Goal: Task Accomplishment & Management: Manage account settings

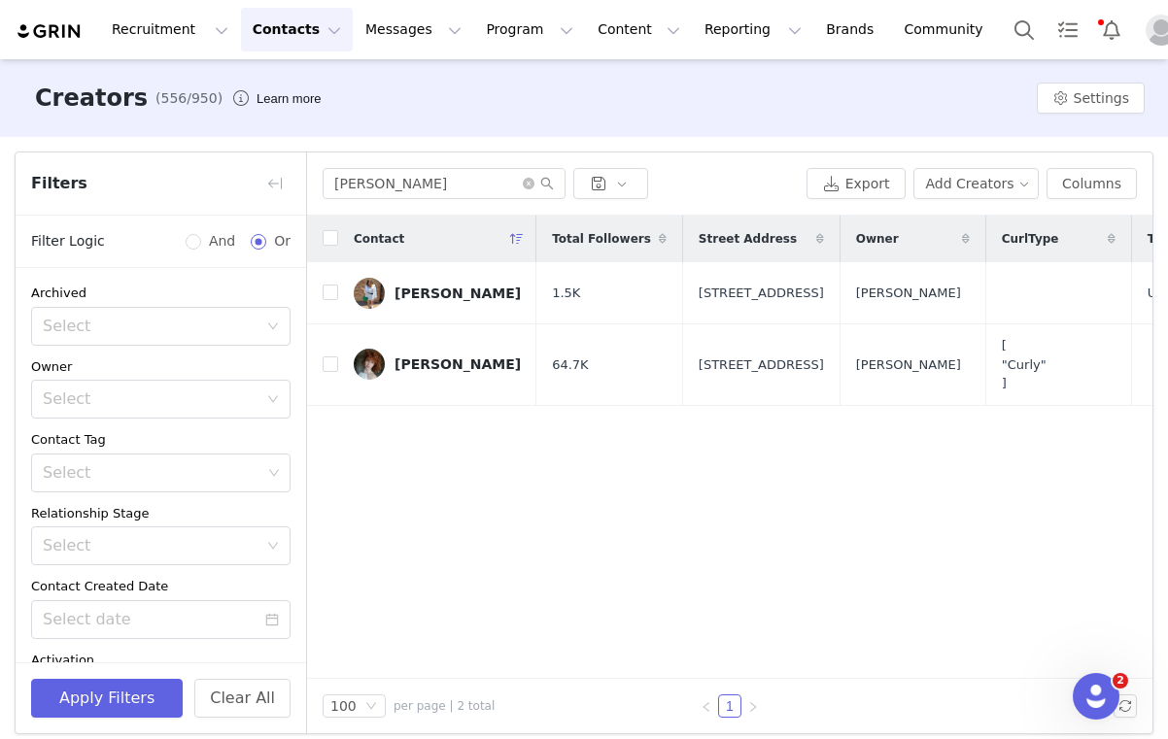
scroll to position [13, 0]
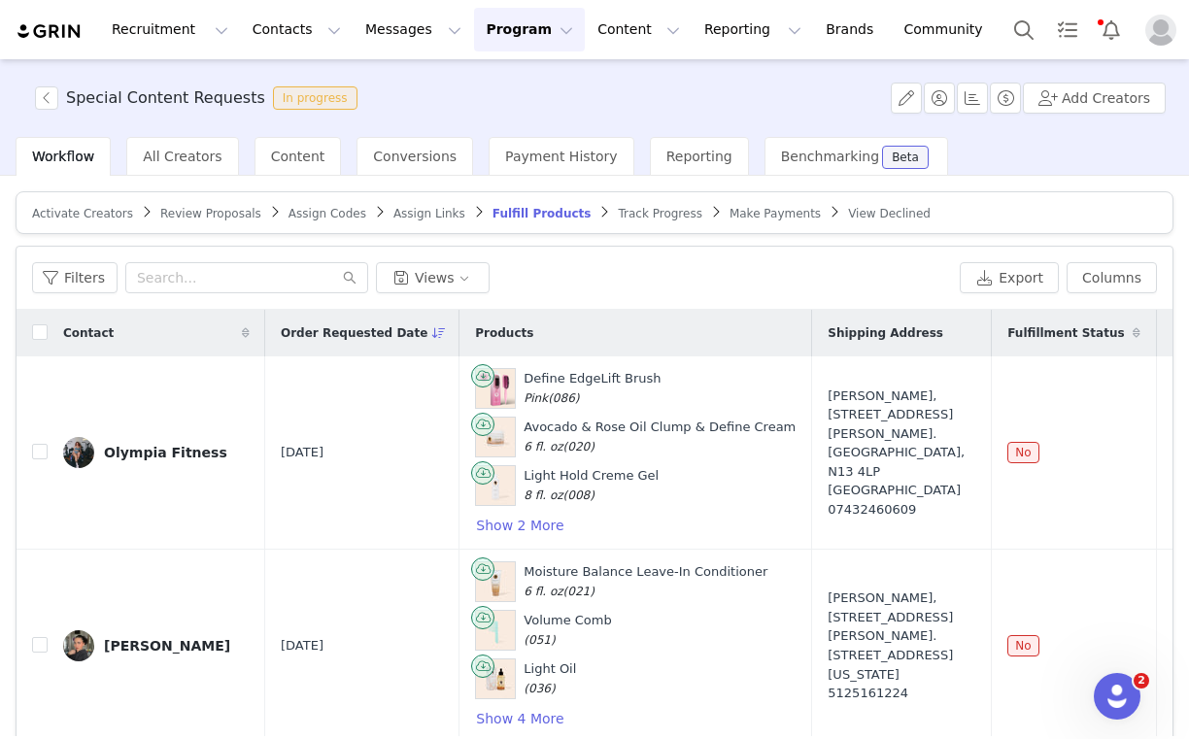
click at [730, 218] on span "Make Payments" at bounding box center [775, 214] width 91 height 14
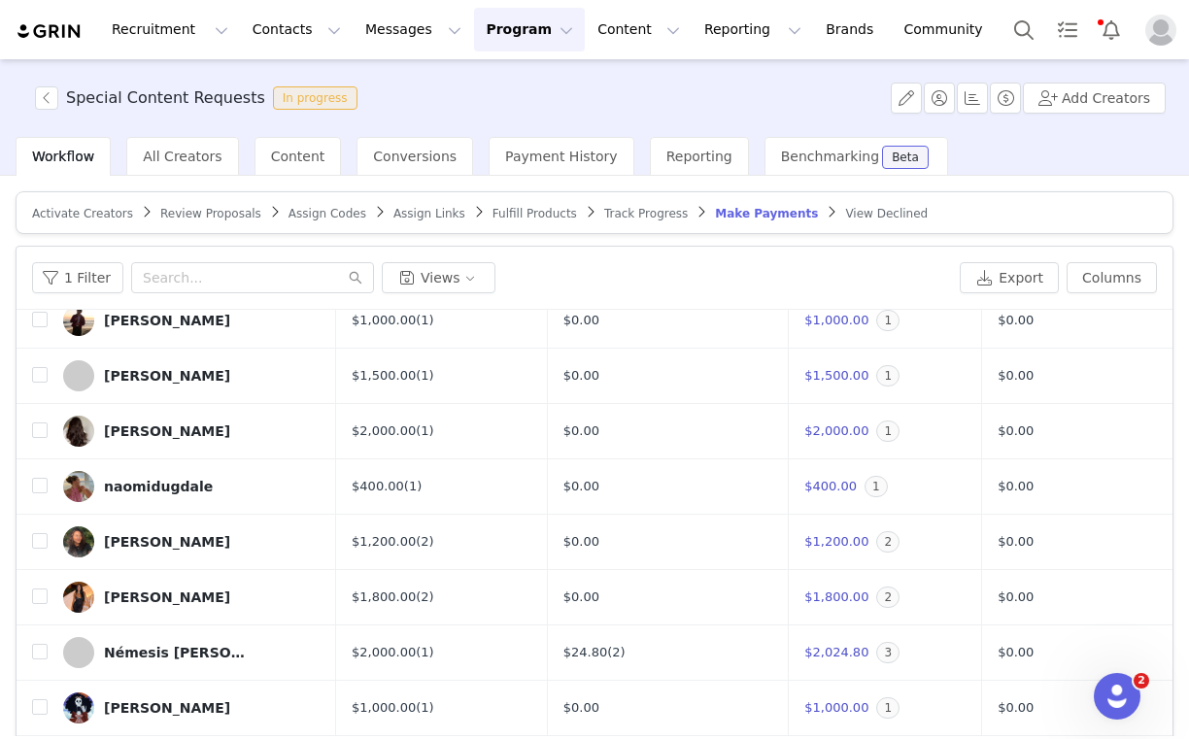
scroll to position [3278, 0]
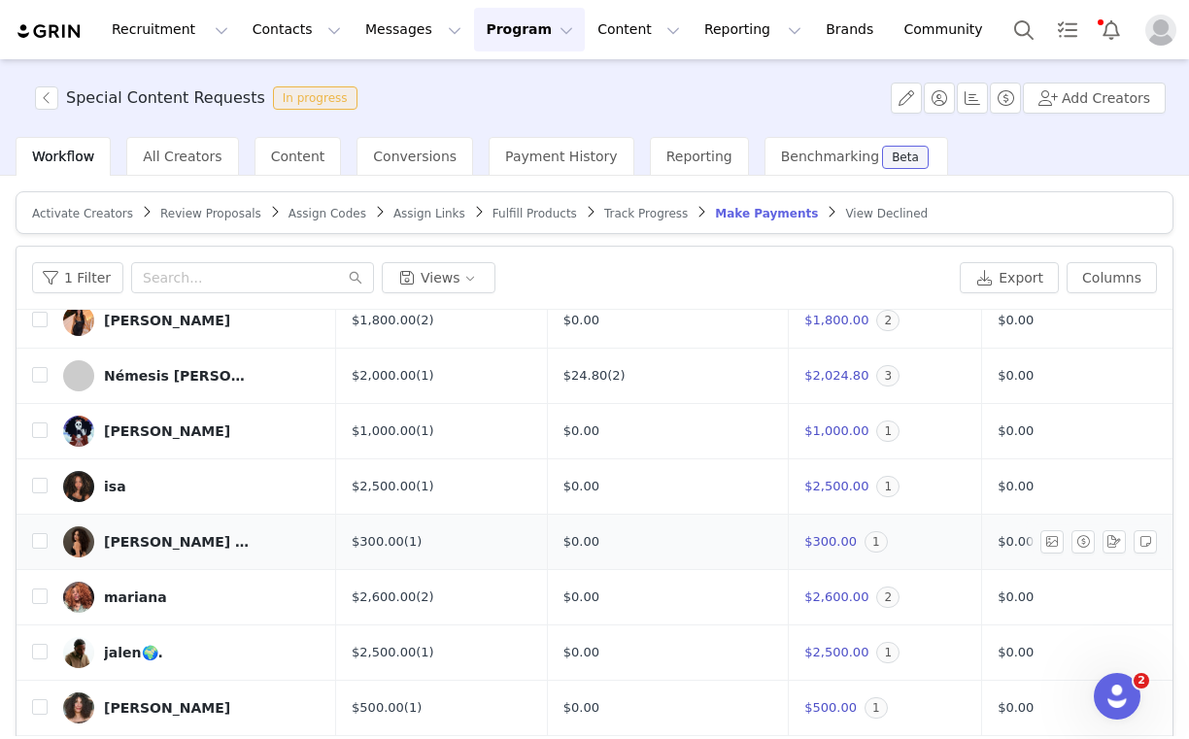
click at [114, 537] on div "Jayla Hathorn XWJTKT" at bounding box center [177, 542] width 146 height 16
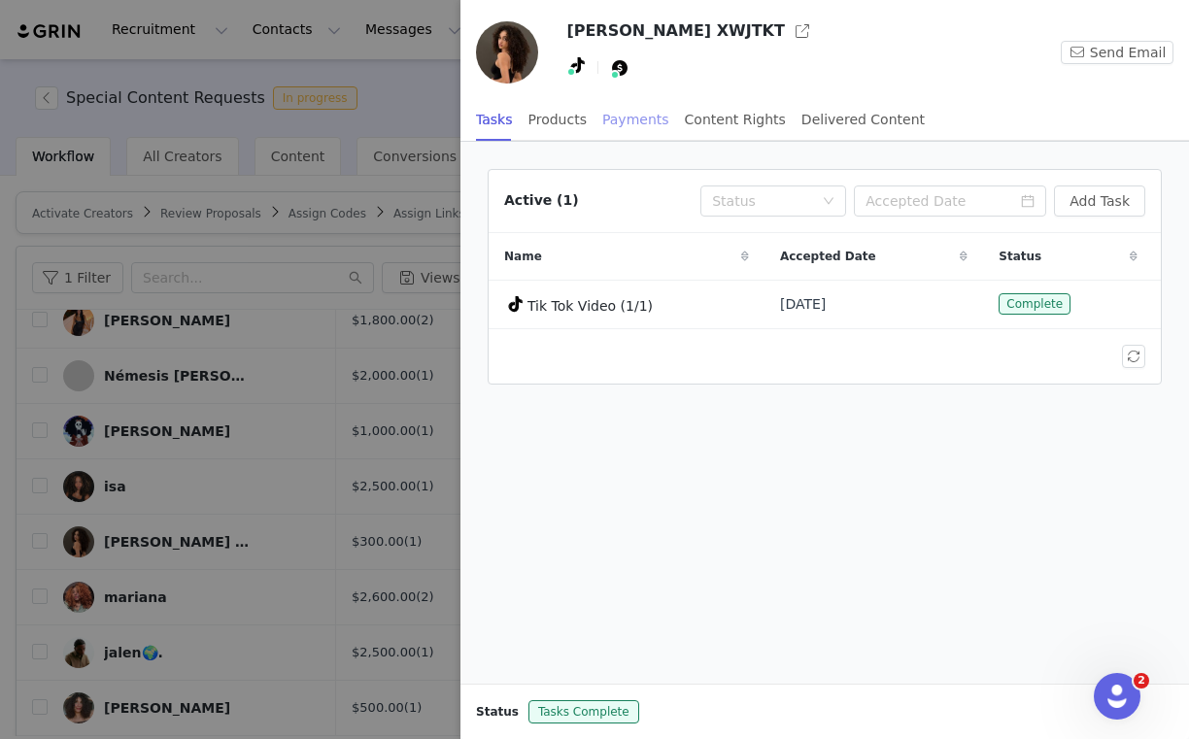
click at [619, 118] on div "Payments" at bounding box center [635, 120] width 67 height 44
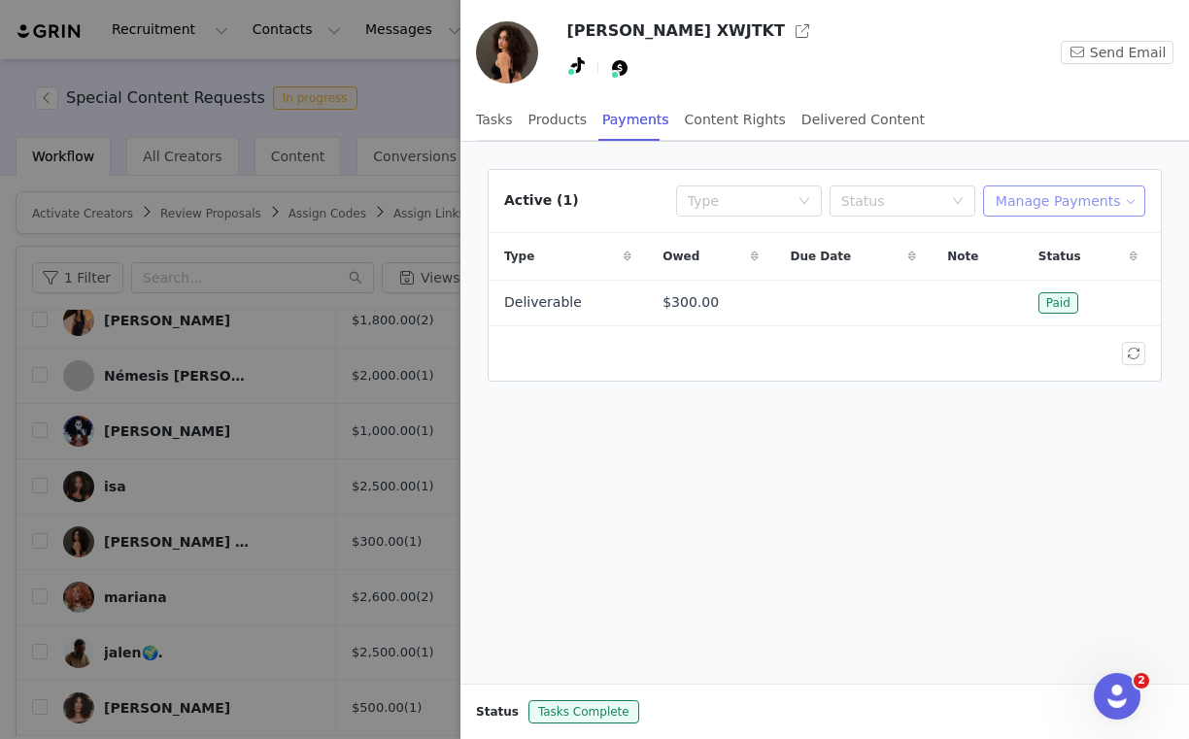
click at [1066, 195] on button "Manage Payments" at bounding box center [1064, 201] width 162 height 31
click at [1049, 275] on span "Add Payable" at bounding box center [1070, 270] width 84 height 21
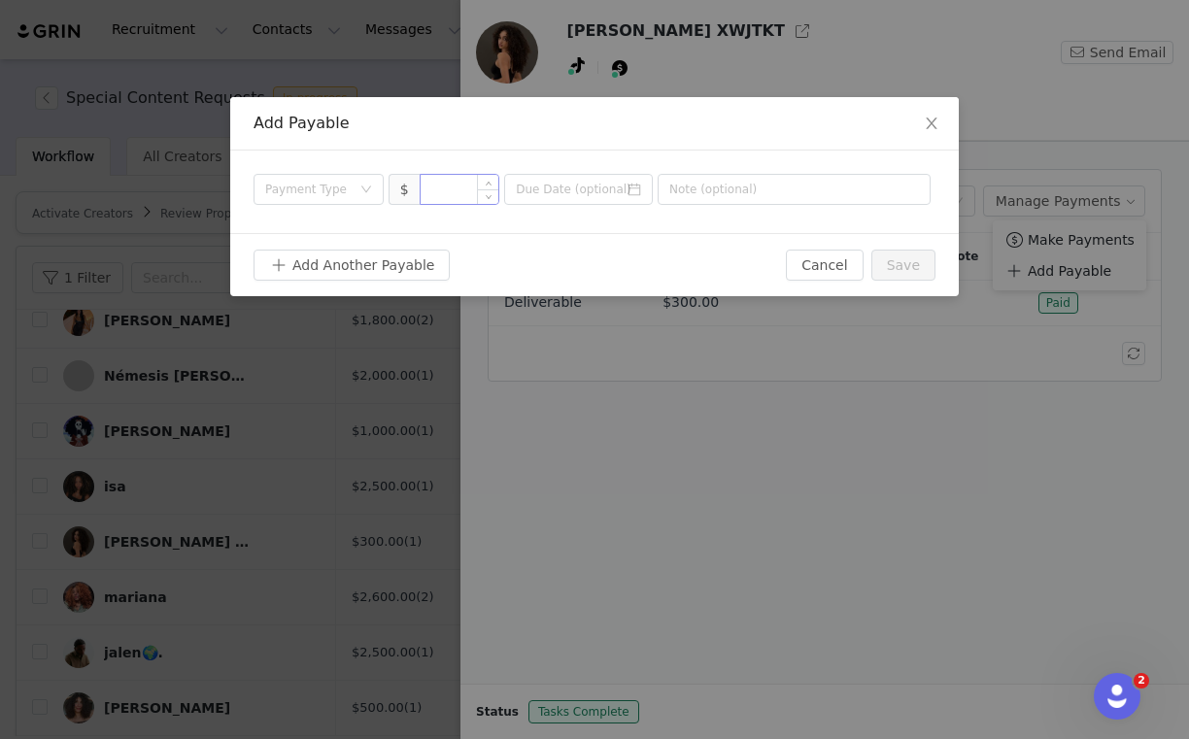
click at [452, 187] on input at bounding box center [460, 189] width 79 height 29
click at [337, 188] on div "Payment Type" at bounding box center [307, 189] width 85 height 19
type input "450"
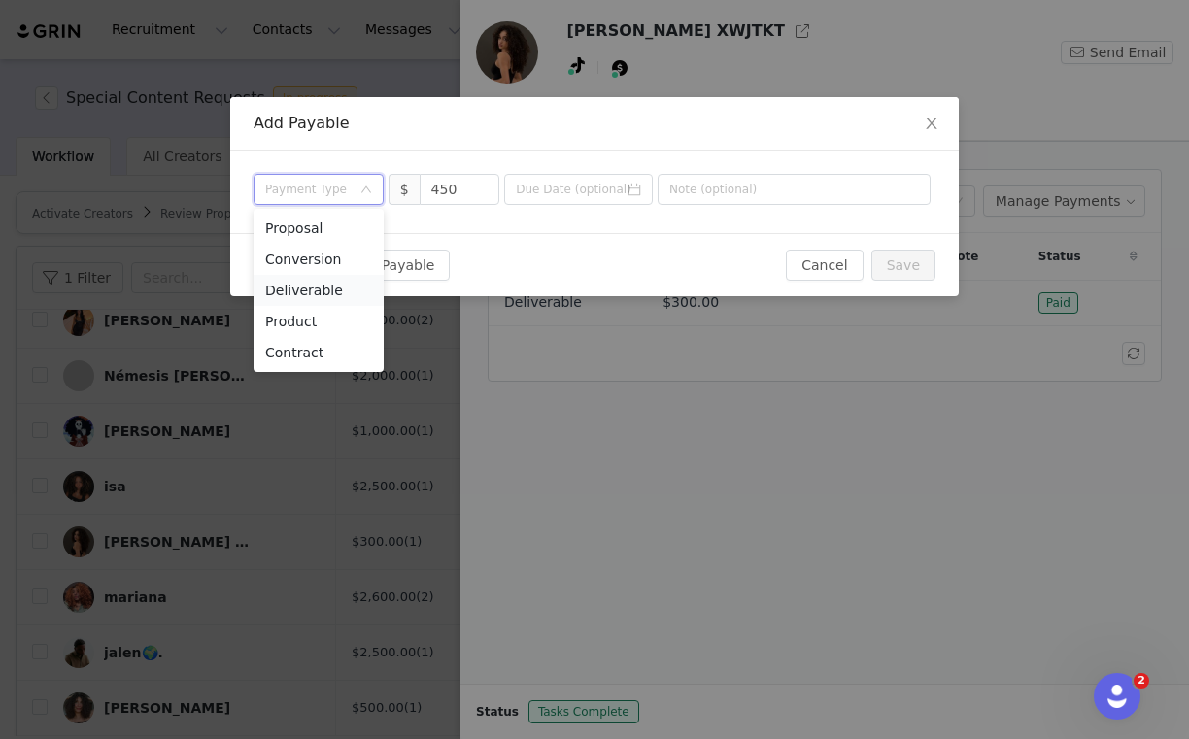
click at [320, 281] on li "Deliverable" at bounding box center [319, 290] width 130 height 31
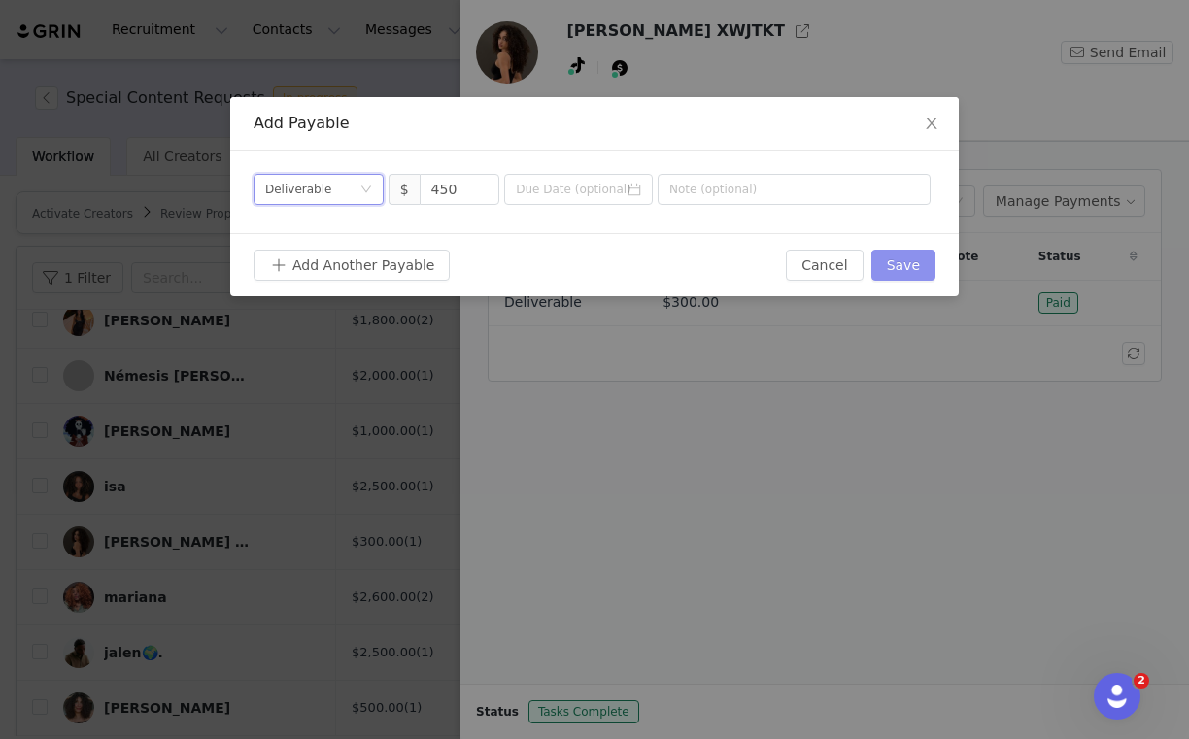
click at [898, 263] on button "Save" at bounding box center [903, 265] width 64 height 31
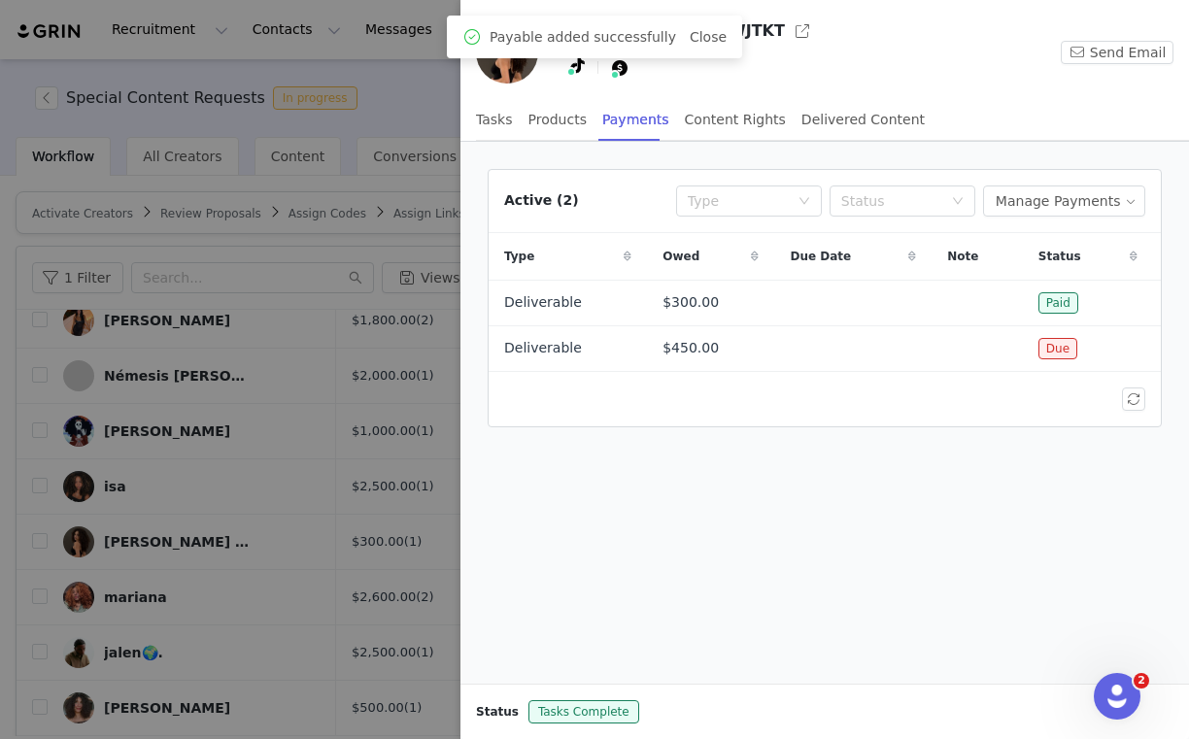
click at [344, 583] on div at bounding box center [594, 369] width 1189 height 739
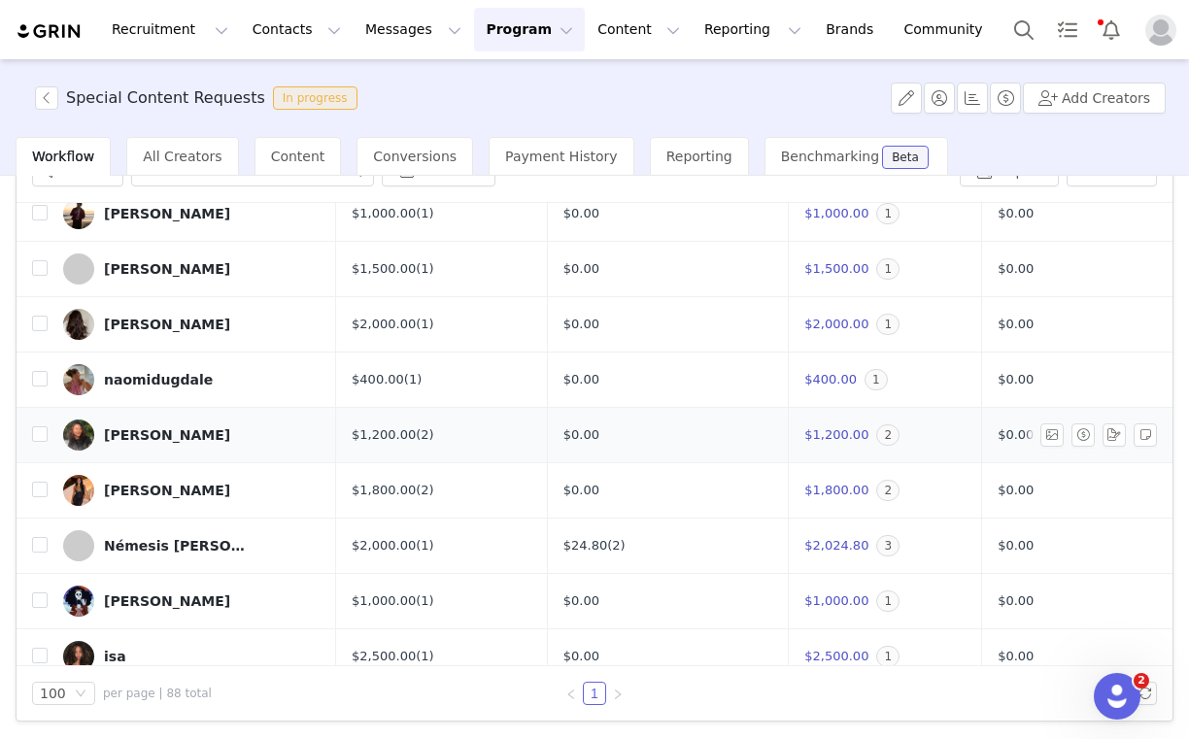
scroll to position [285, 0]
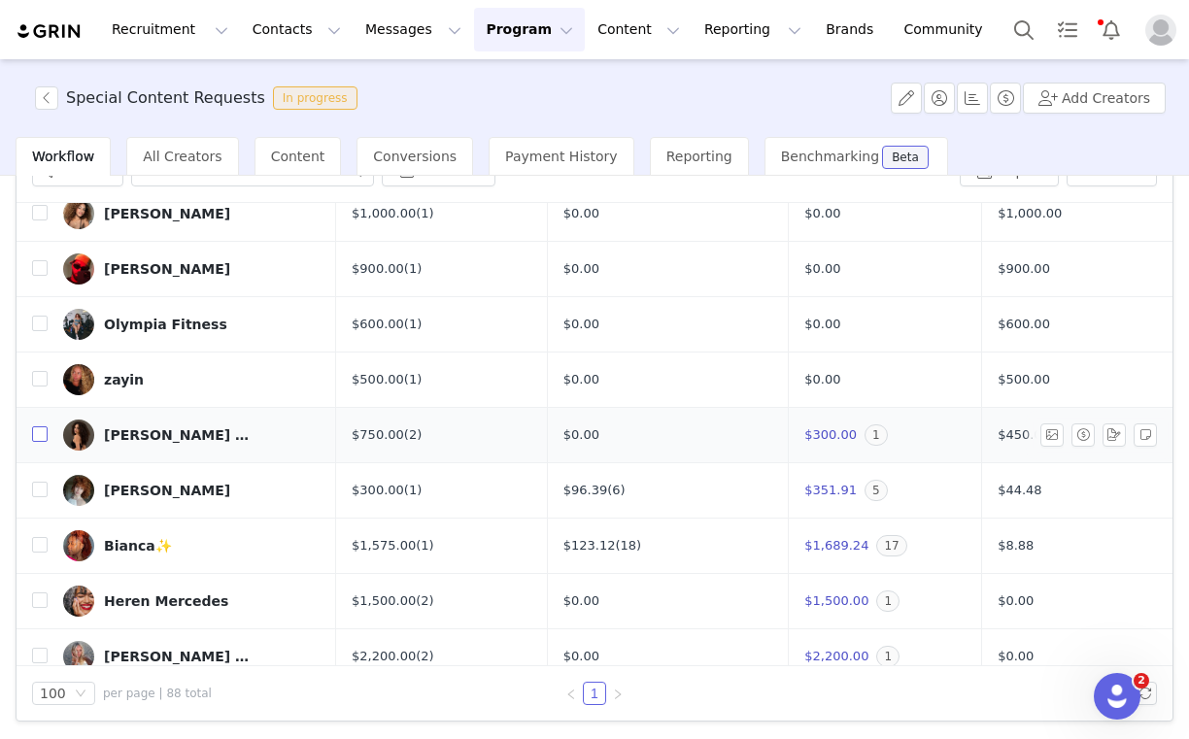
click at [41, 432] on input "checkbox" at bounding box center [40, 434] width 16 height 16
checkbox input "true"
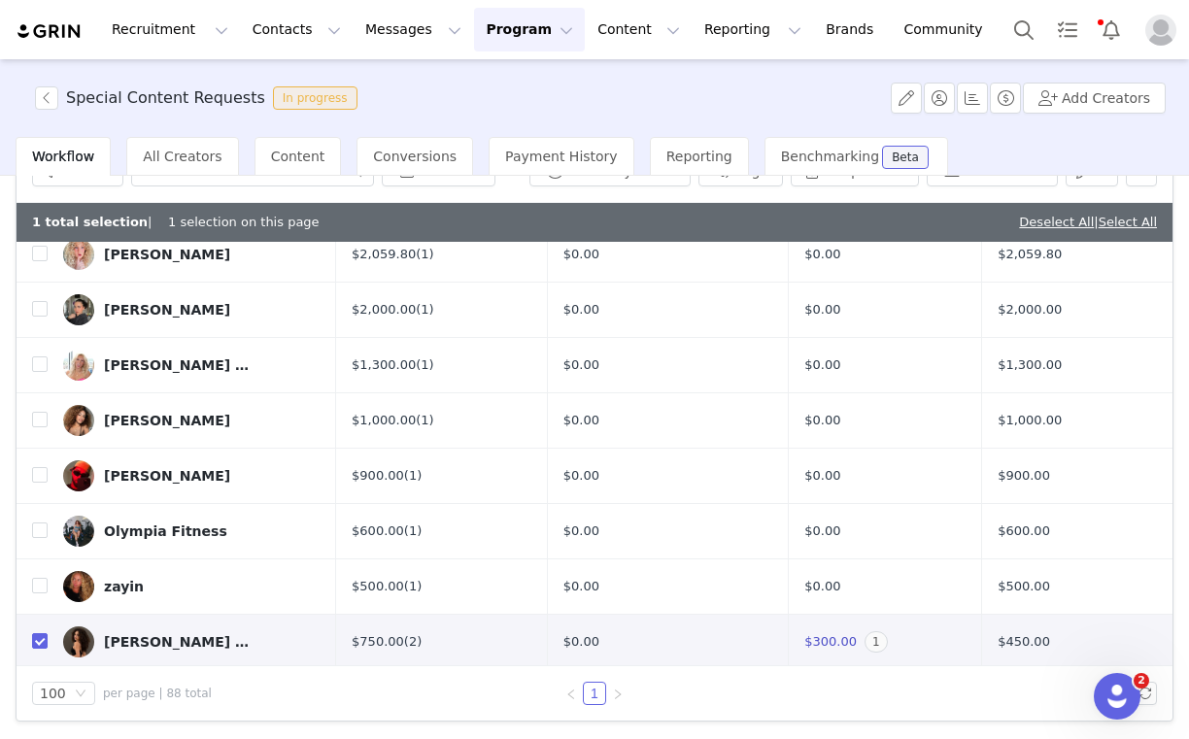
scroll to position [62, 0]
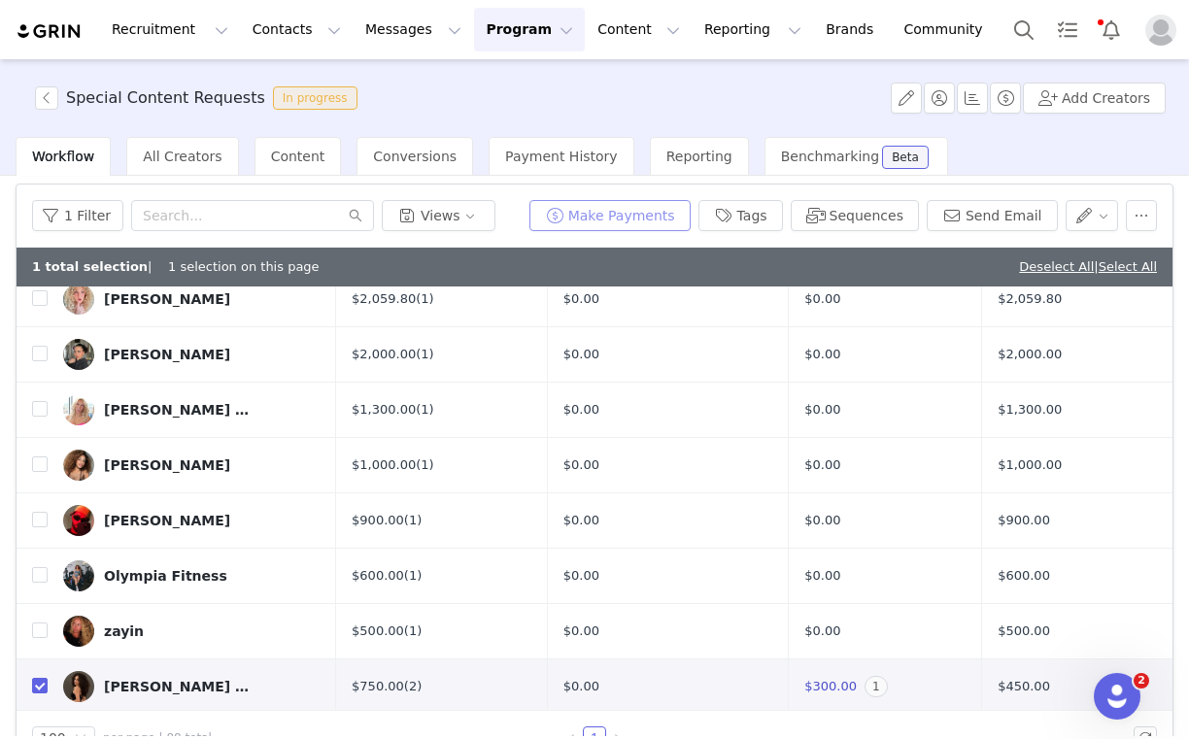
click at [625, 221] on button "Make Payments" at bounding box center [609, 215] width 161 height 31
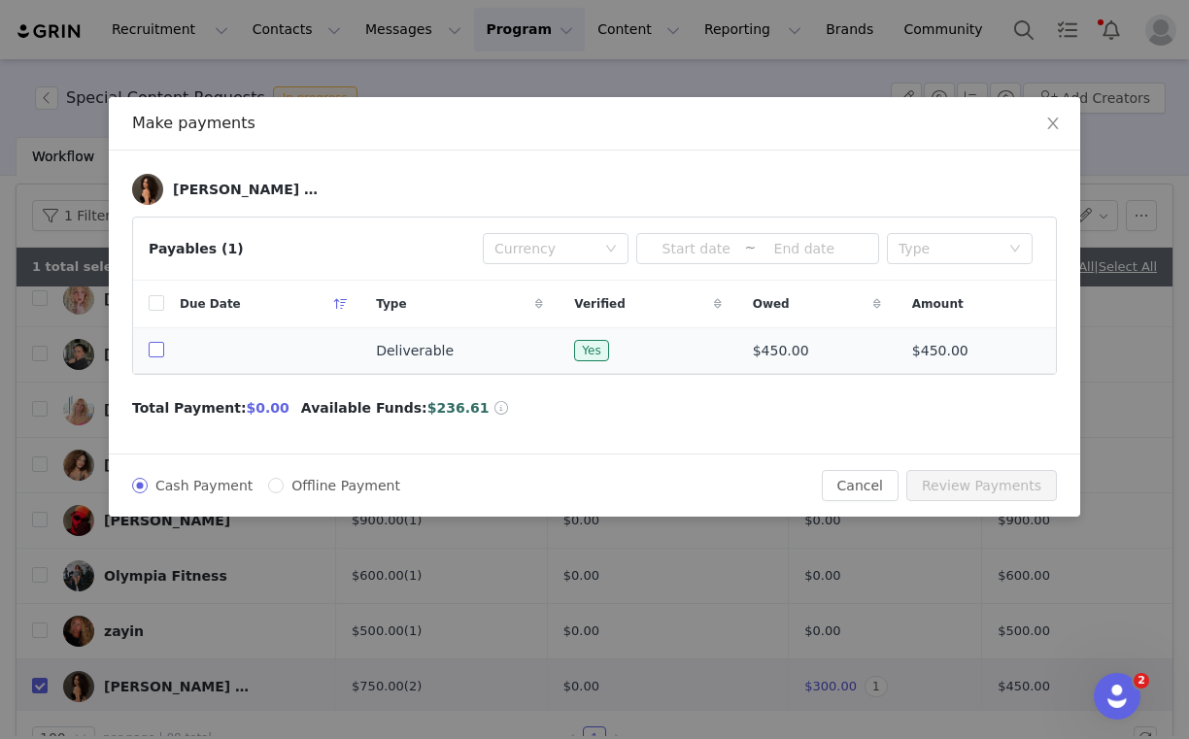
click at [154, 354] on input "checkbox" at bounding box center [157, 350] width 16 height 16
checkbox input "true"
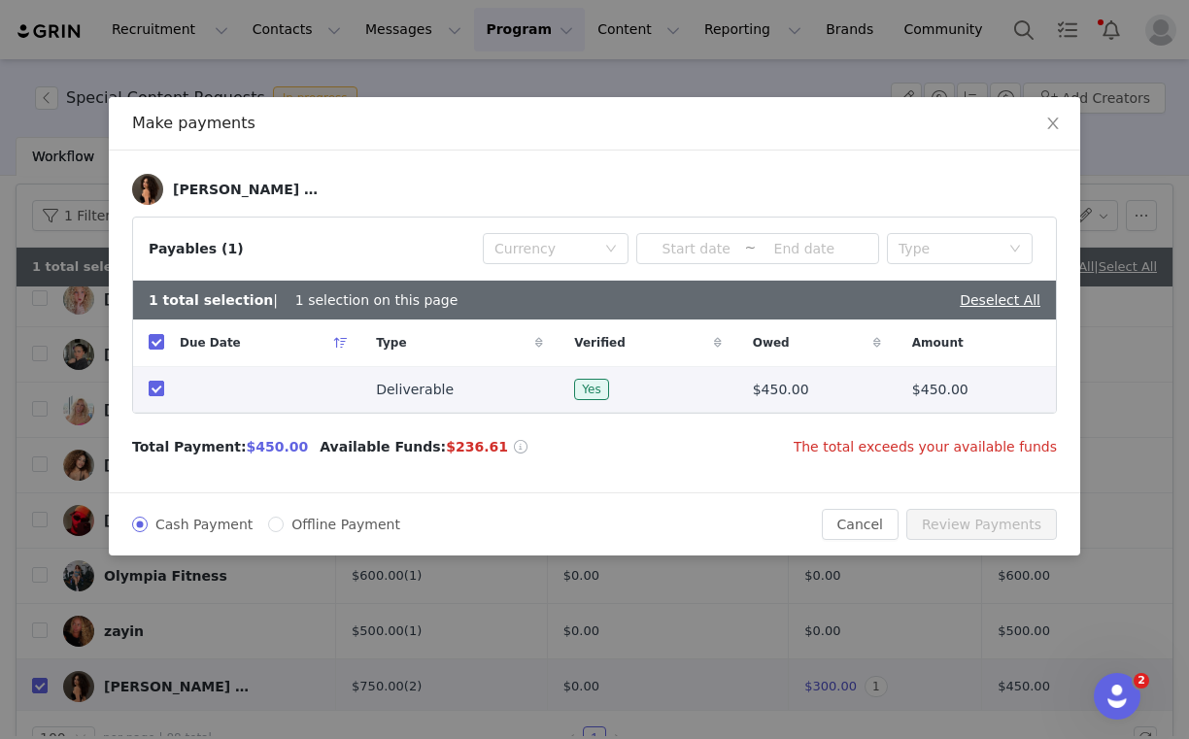
click at [163, 394] on input "checkbox" at bounding box center [157, 389] width 16 height 16
checkbox input "false"
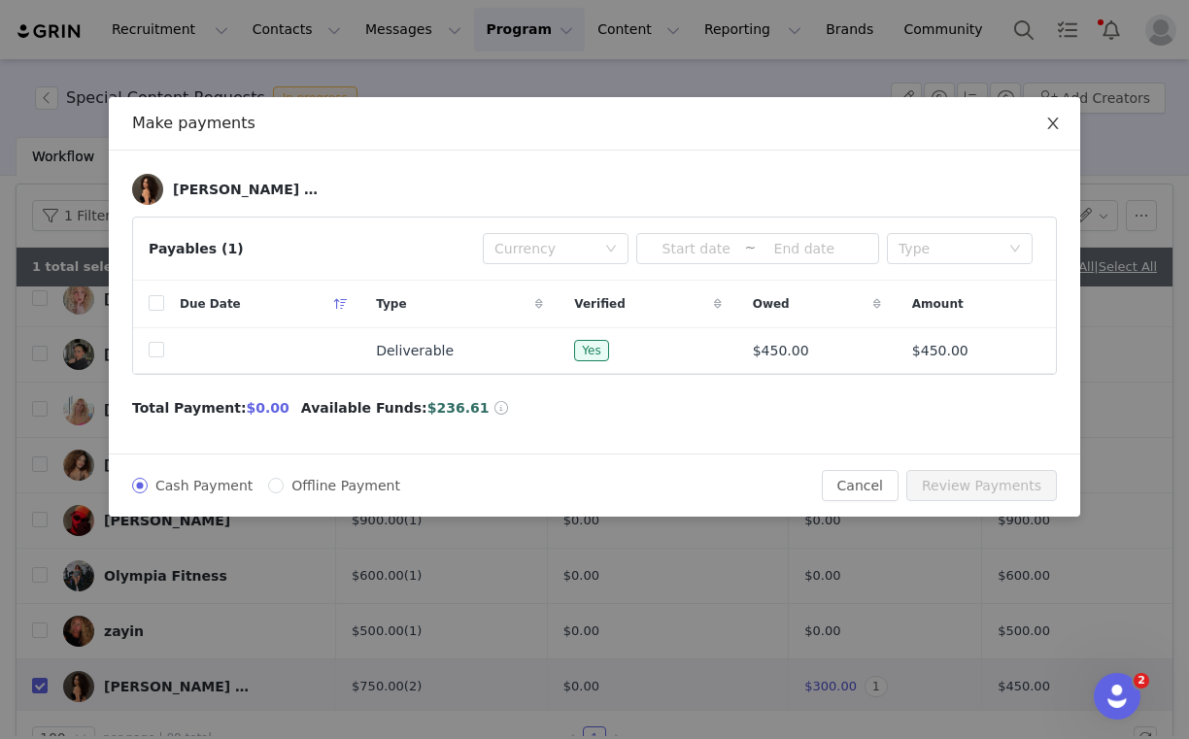
click at [1066, 122] on span "Close" at bounding box center [1053, 124] width 54 height 54
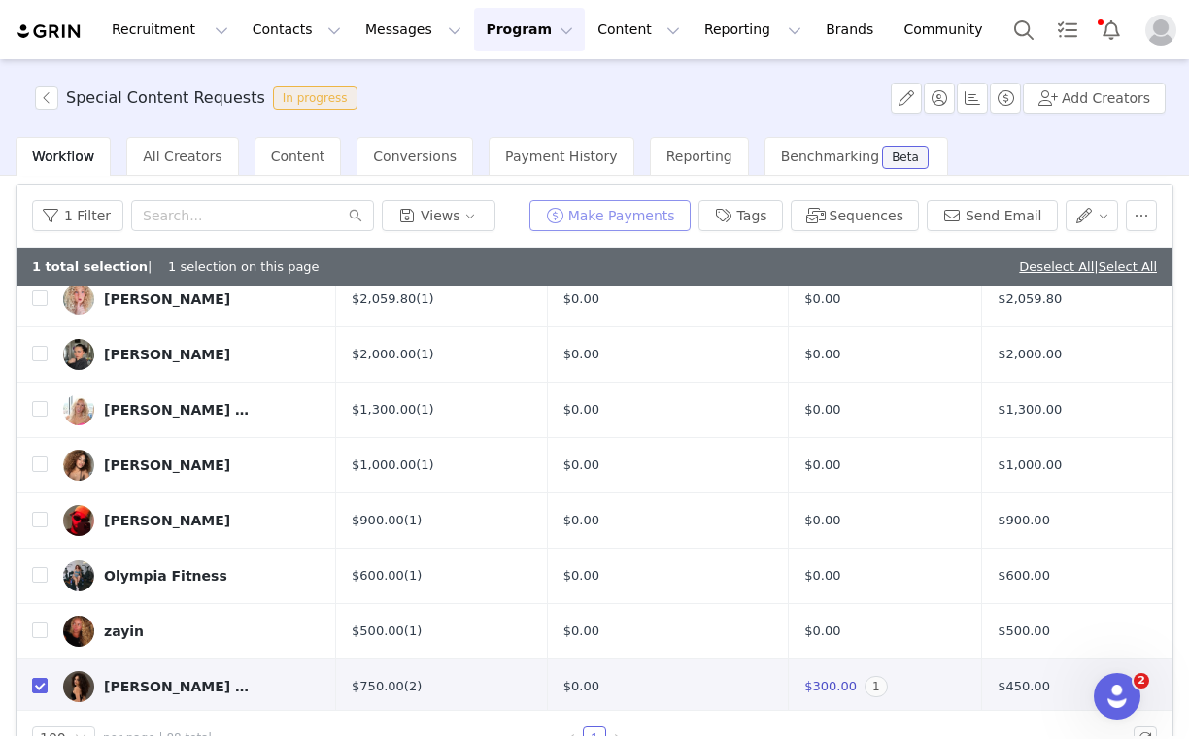
scroll to position [0, 0]
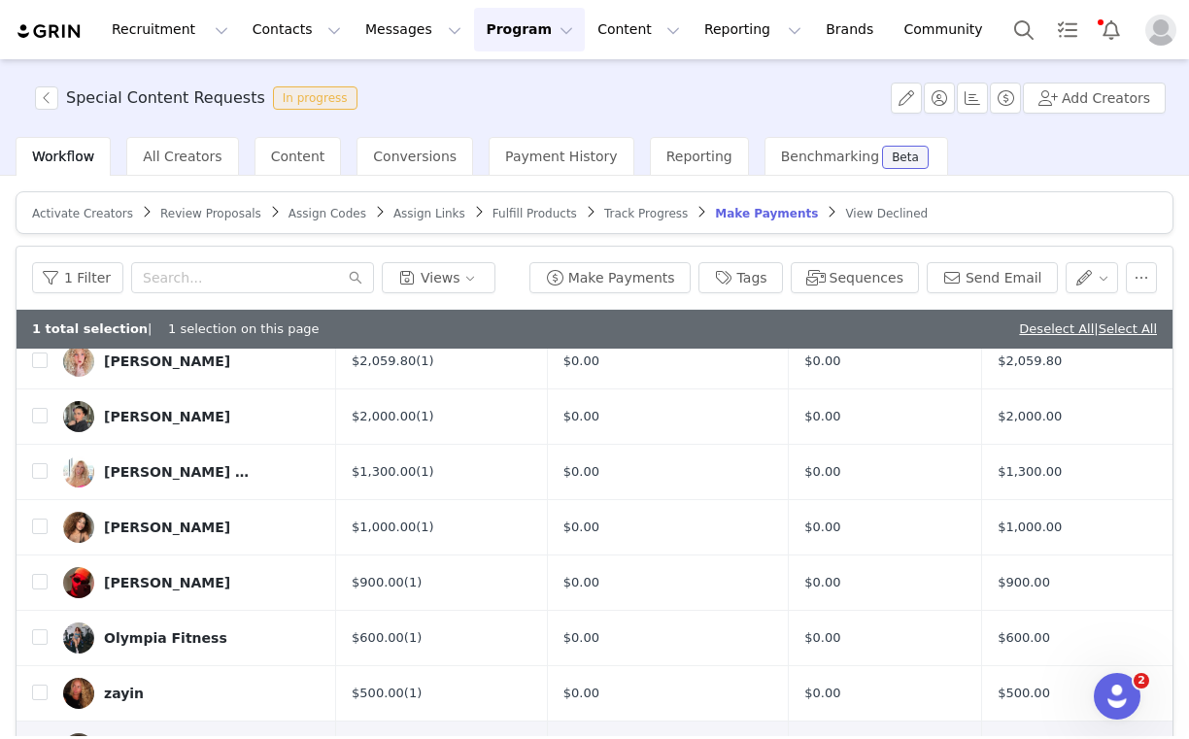
click at [394, 214] on span "Assign Links" at bounding box center [429, 214] width 72 height 14
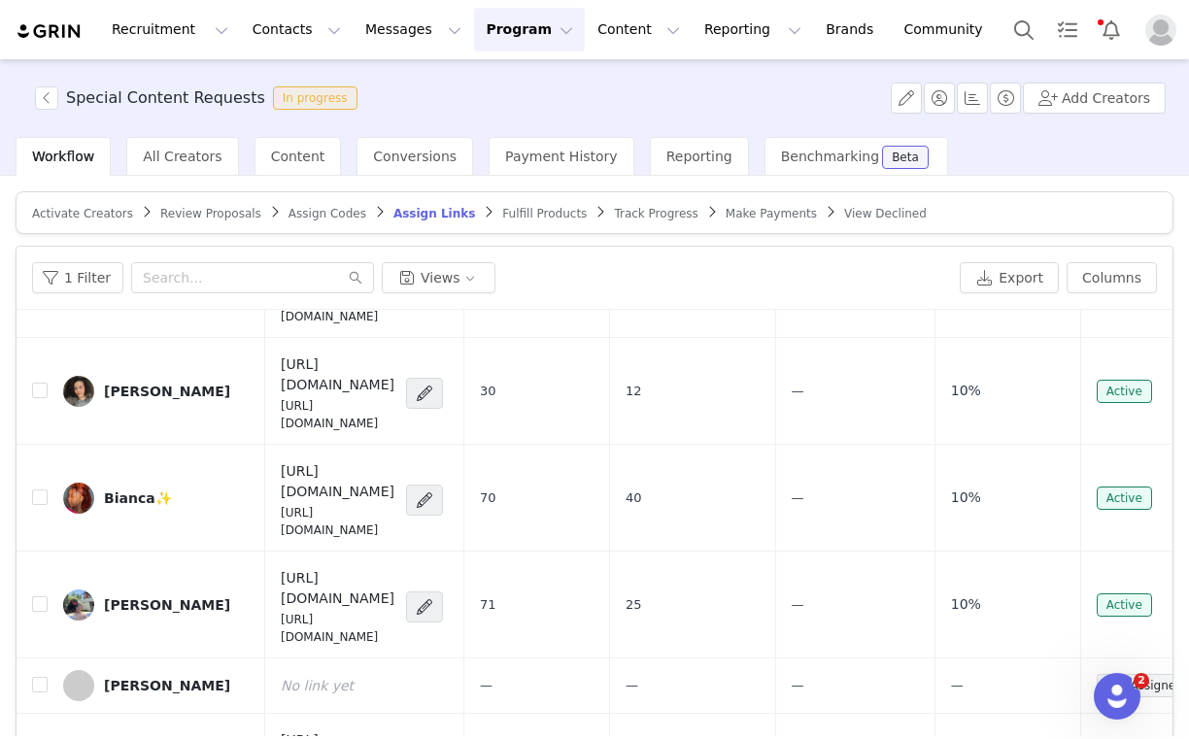
scroll to position [107, 0]
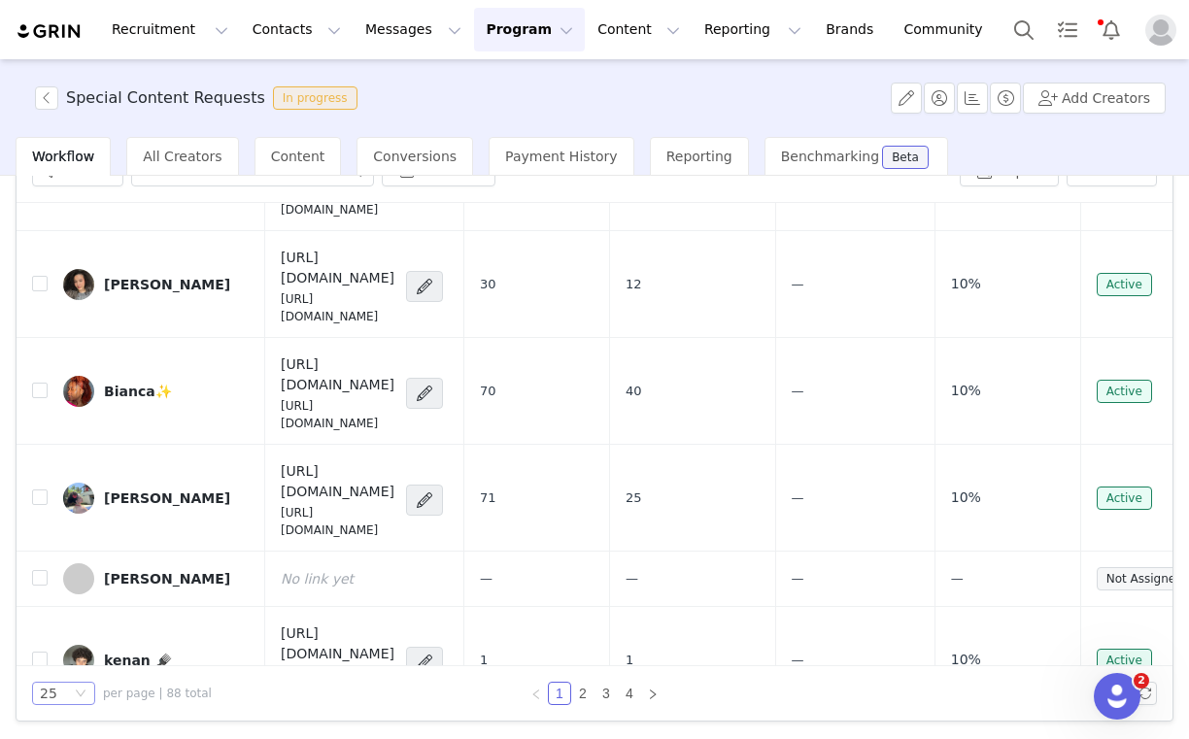
click at [50, 696] on div "25" at bounding box center [48, 693] width 17 height 21
click at [77, 652] on li "100" at bounding box center [63, 657] width 63 height 31
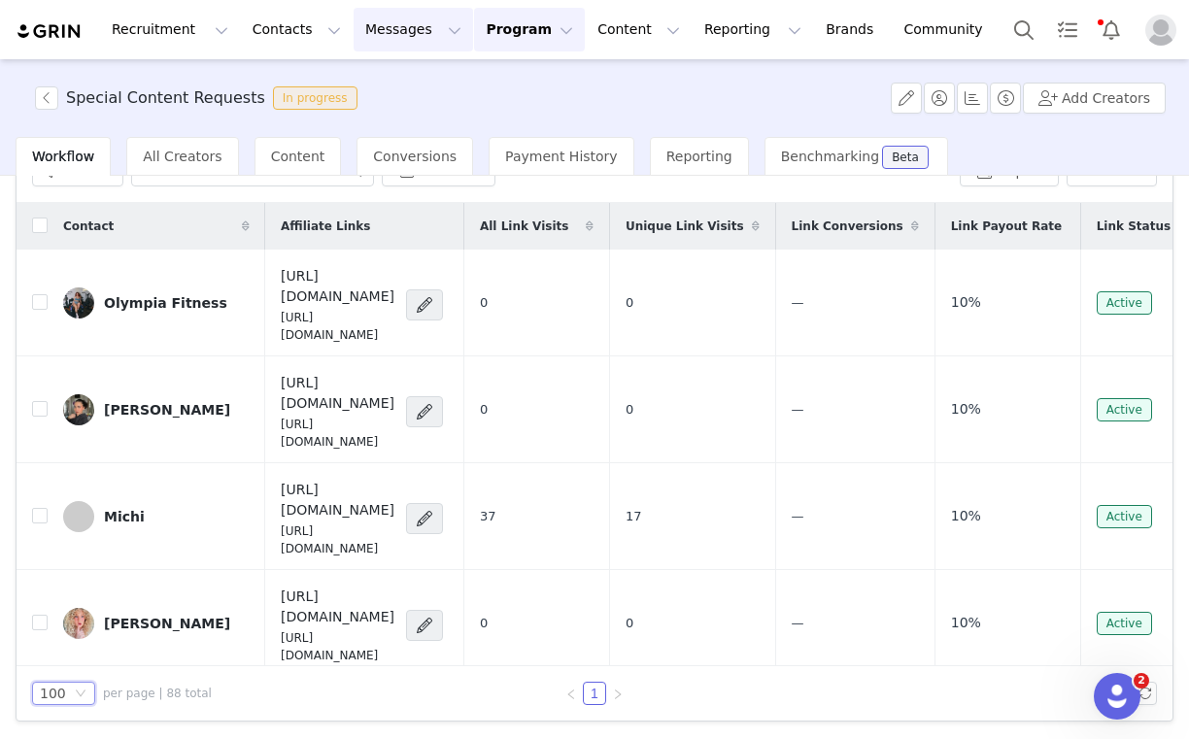
scroll to position [1566, 0]
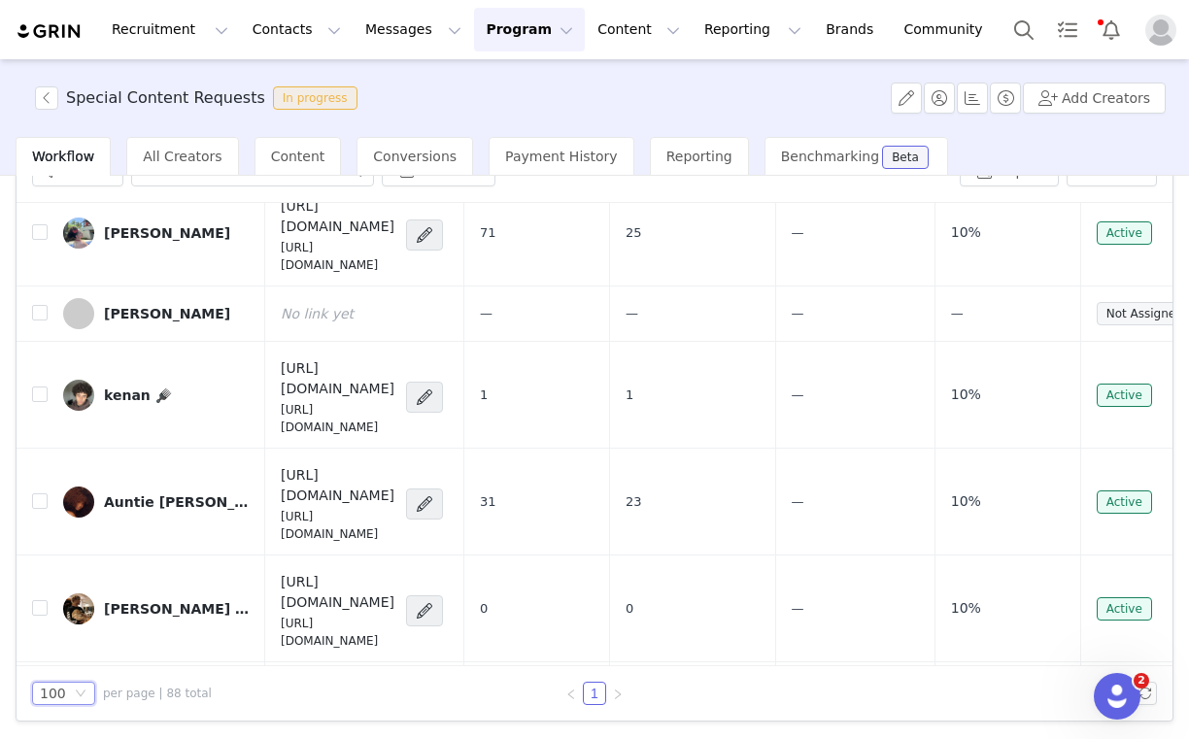
copy div "https://glnk.io/lyy9/7rb"
